Goal: Find contact information: Find contact information

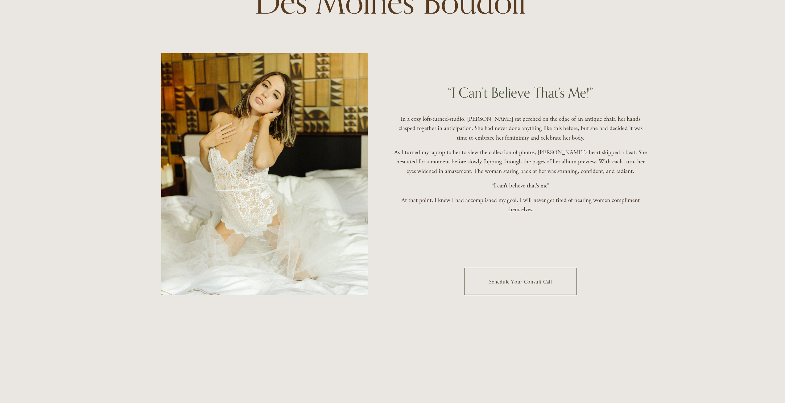
scroll to position [145, 0]
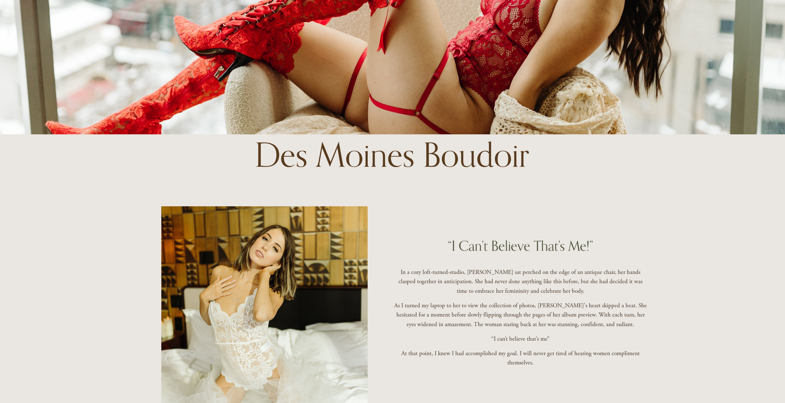
drag, startPoint x: 617, startPoint y: 203, endPoint x: 624, endPoint y: 139, distance: 63.9
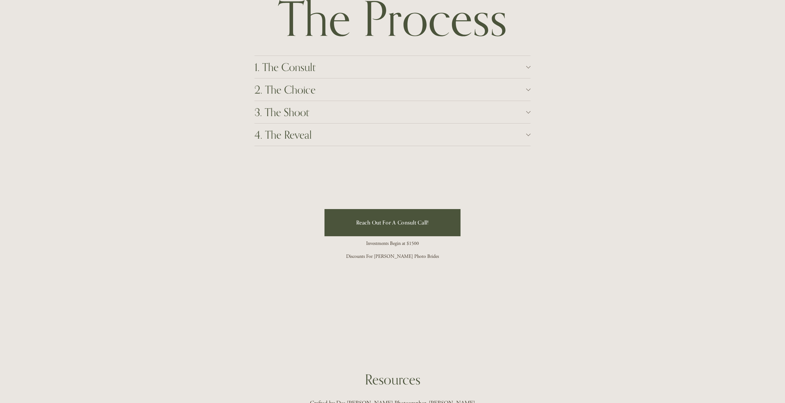
scroll to position [710, 0]
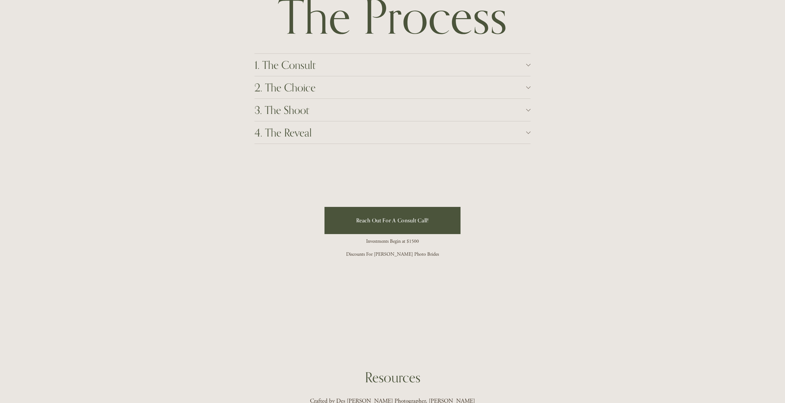
click at [529, 66] on div at bounding box center [528, 64] width 4 height 4
click at [527, 116] on div at bounding box center [528, 115] width 4 height 4
click at [523, 136] on span "3. The Shoot" at bounding box center [391, 137] width 272 height 13
click at [530, 158] on button "4. The Reveal" at bounding box center [393, 160] width 276 height 22
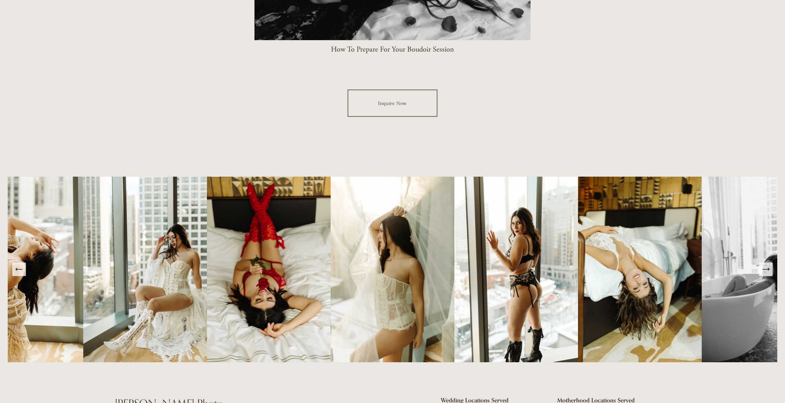
scroll to position [1368, 0]
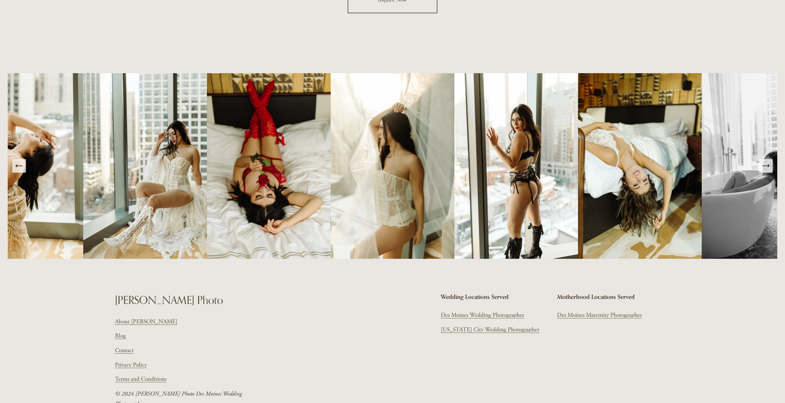
click at [199, 181] on img at bounding box center [145, 165] width 124 height 185
click at [392, 168] on img at bounding box center [393, 165] width 124 height 185
drag, startPoint x: 732, startPoint y: 188, endPoint x: 735, endPoint y: 187, distance: 3.1
click at [732, 188] on img at bounding box center [764, 165] width 124 height 185
click at [762, 172] on button "Next Slide" at bounding box center [766, 166] width 14 height 14
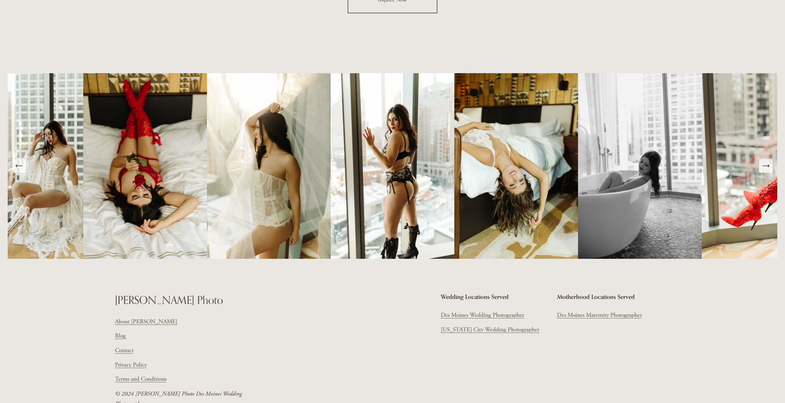
click at [762, 172] on button "Next Slide" at bounding box center [766, 166] width 14 height 14
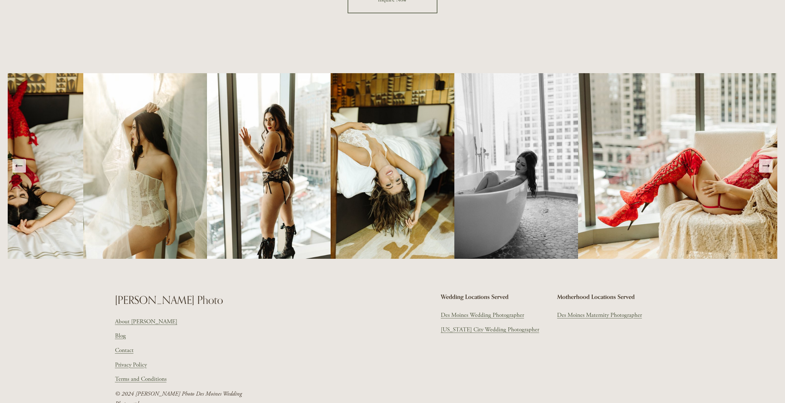
click at [762, 172] on button "Next Slide" at bounding box center [766, 166] width 14 height 14
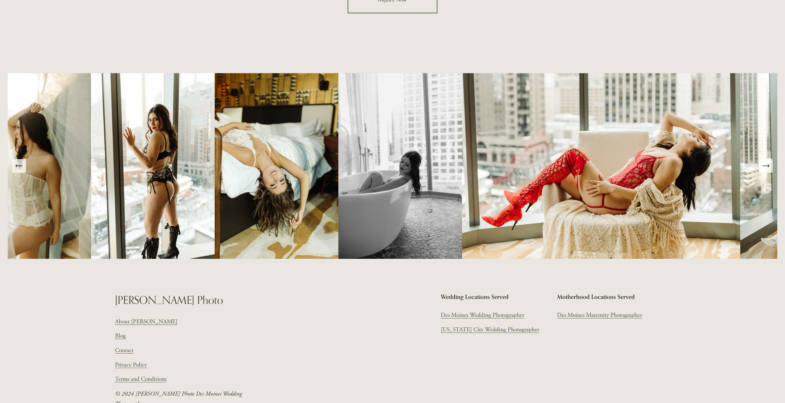
click at [762, 172] on button "Next Slide" at bounding box center [766, 166] width 14 height 14
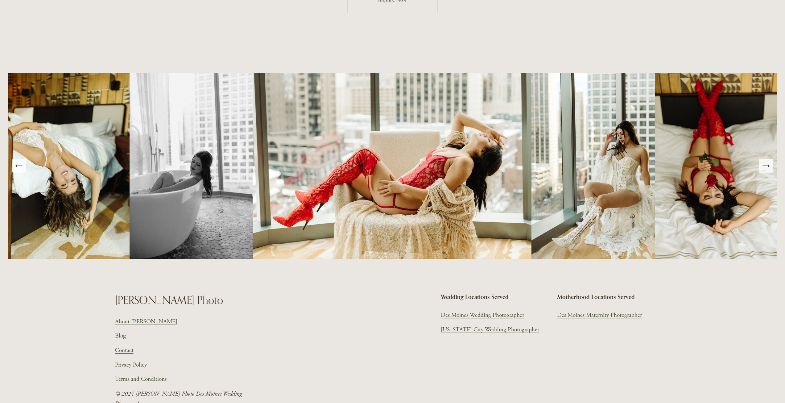
click at [762, 172] on button "Next Slide" at bounding box center [766, 166] width 14 height 14
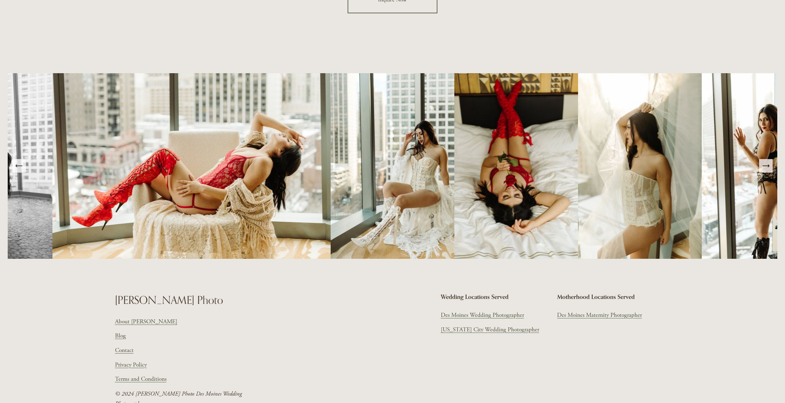
click at [762, 172] on button "Next Slide" at bounding box center [766, 166] width 14 height 14
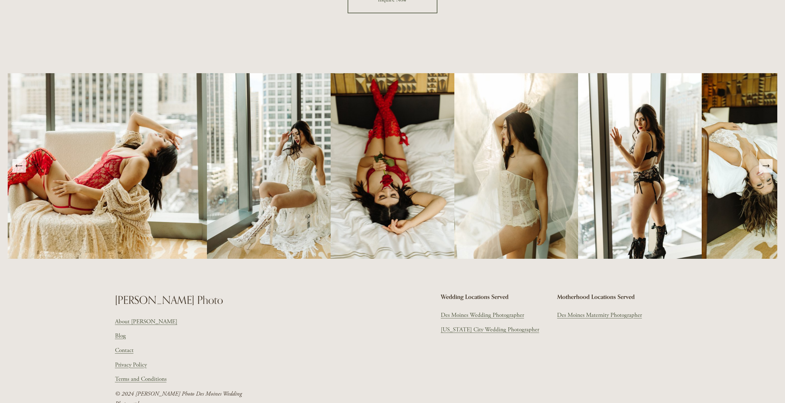
click at [762, 172] on button "Next Slide" at bounding box center [766, 166] width 14 height 14
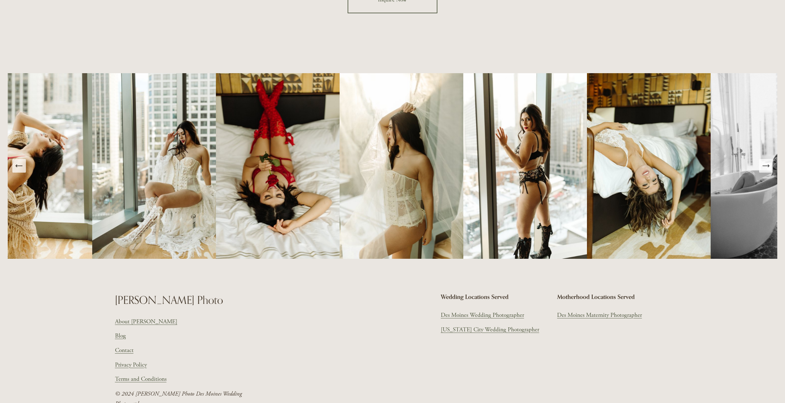
click at [762, 172] on button "Next Slide" at bounding box center [766, 166] width 14 height 14
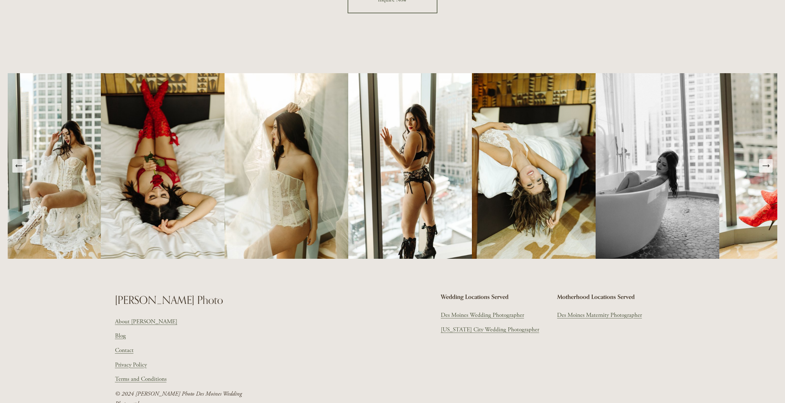
click at [762, 172] on button "Next Slide" at bounding box center [766, 166] width 14 height 14
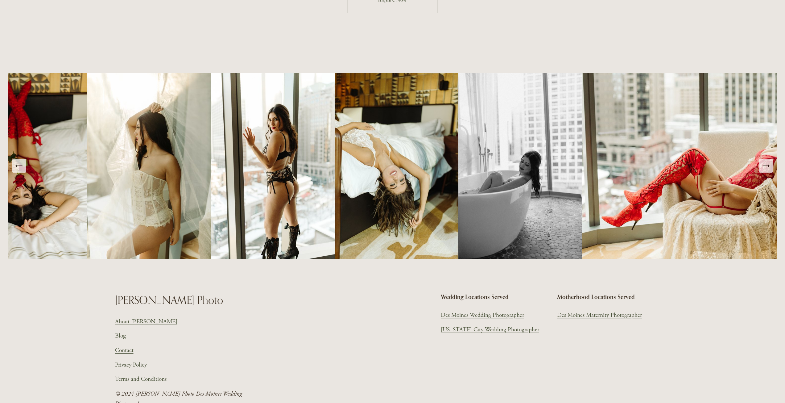
click at [762, 172] on button "Next Slide" at bounding box center [766, 166] width 14 height 14
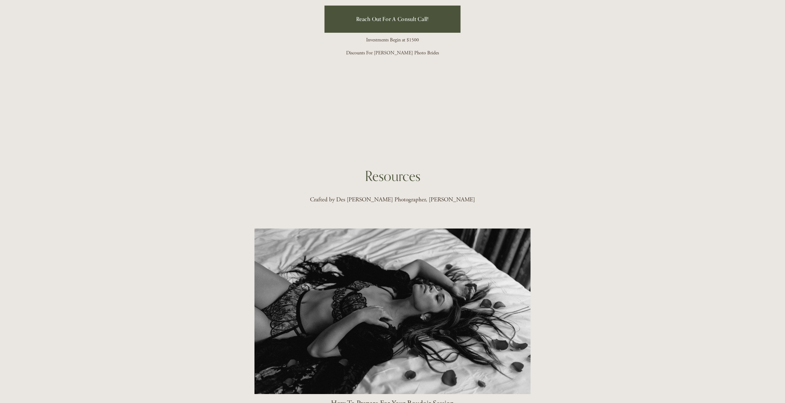
scroll to position [0, 0]
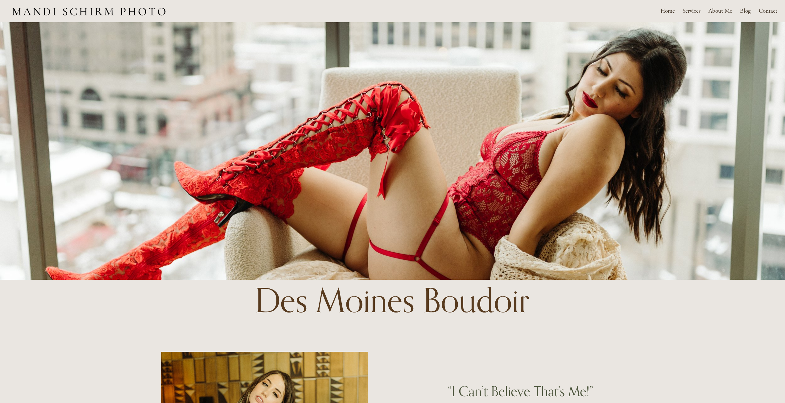
drag, startPoint x: 295, startPoint y: 281, endPoint x: 324, endPoint y: 120, distance: 162.9
click at [771, 14] on link "Contact" at bounding box center [768, 11] width 19 height 11
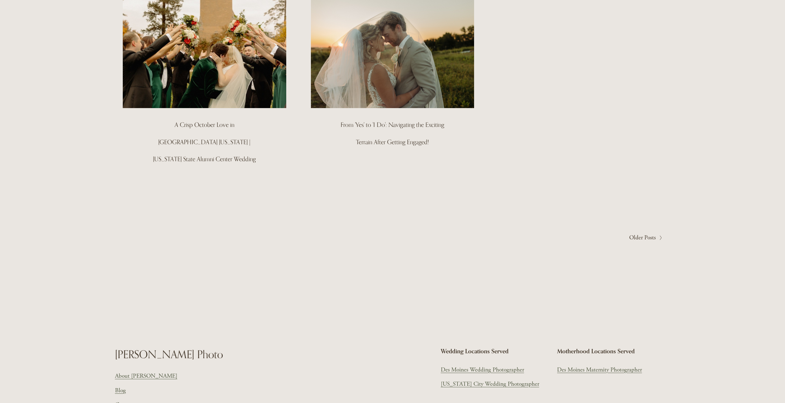
scroll to position [401, 0]
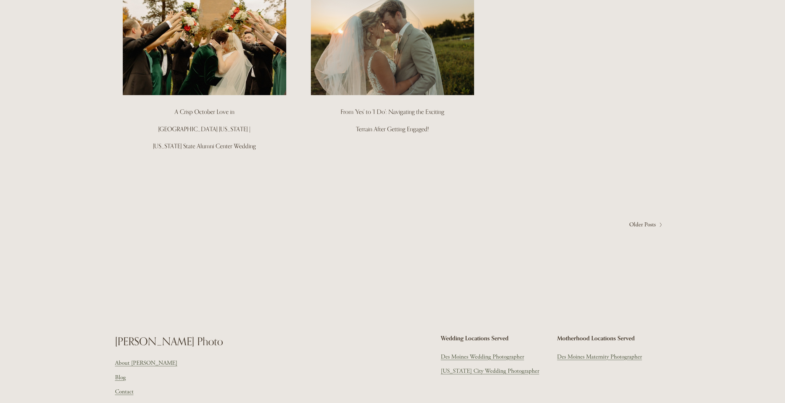
click at [636, 220] on span "Older Posts" at bounding box center [642, 225] width 27 height 10
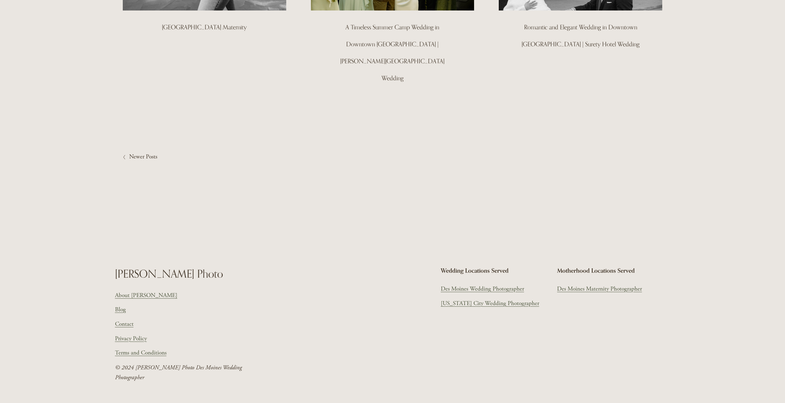
scroll to position [168, 0]
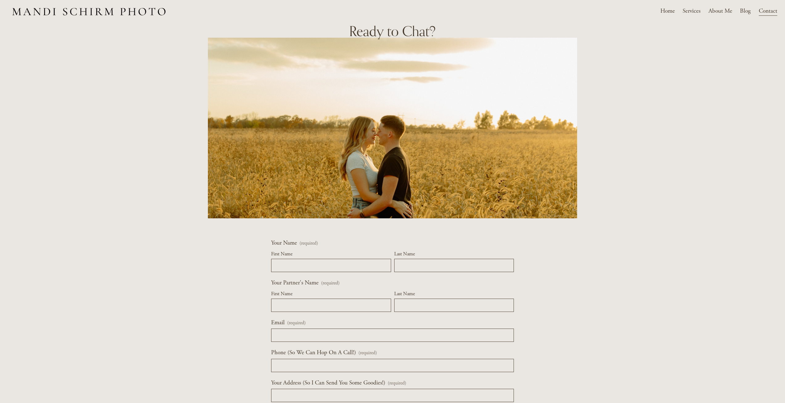
drag, startPoint x: 293, startPoint y: 272, endPoint x: 175, endPoint y: 125, distance: 188.0
